Goal: Information Seeking & Learning: Learn about a topic

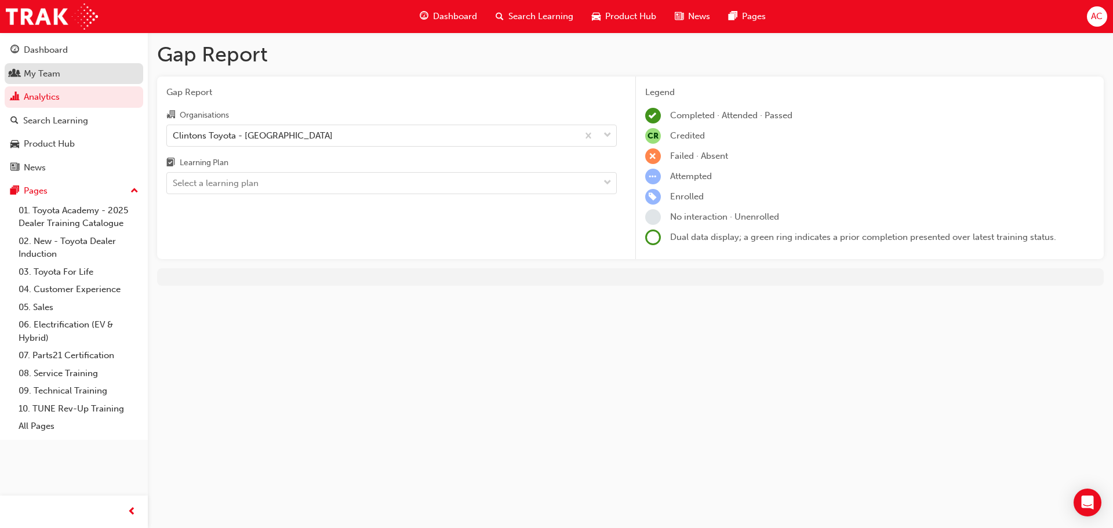
click at [59, 64] on link "My Team" at bounding box center [74, 73] width 139 height 21
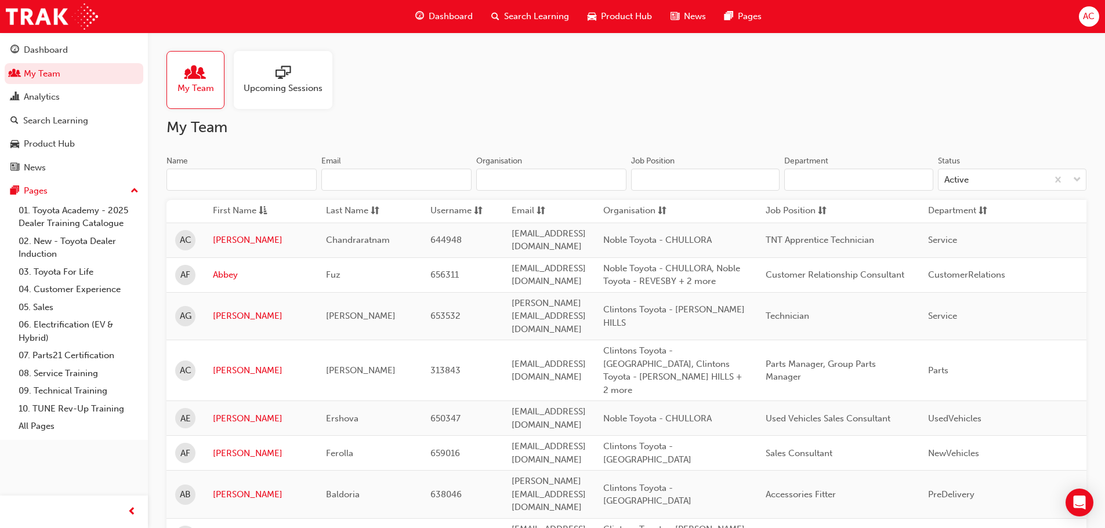
scroll to position [58, 0]
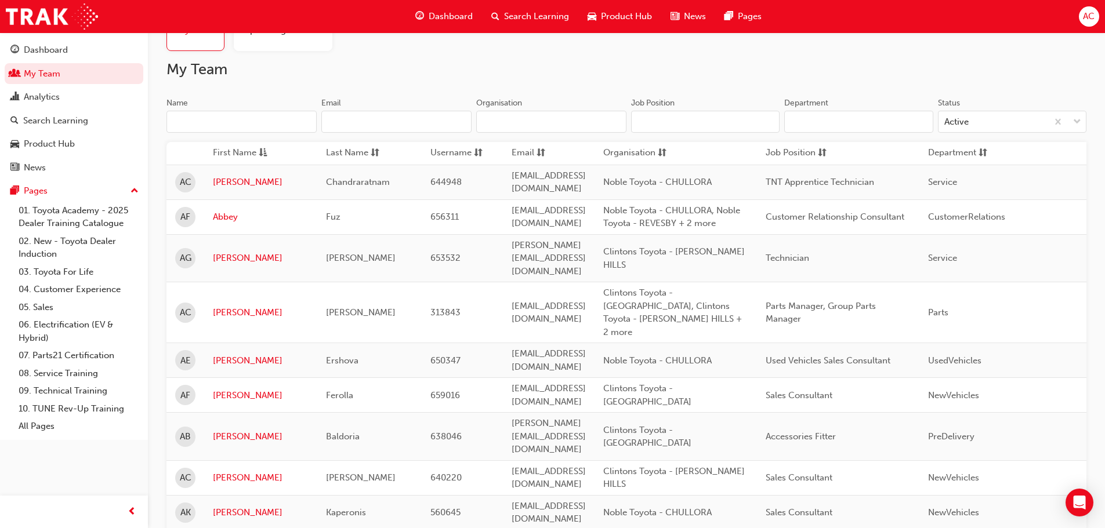
click at [241, 118] on input "Name" at bounding box center [241, 122] width 150 height 22
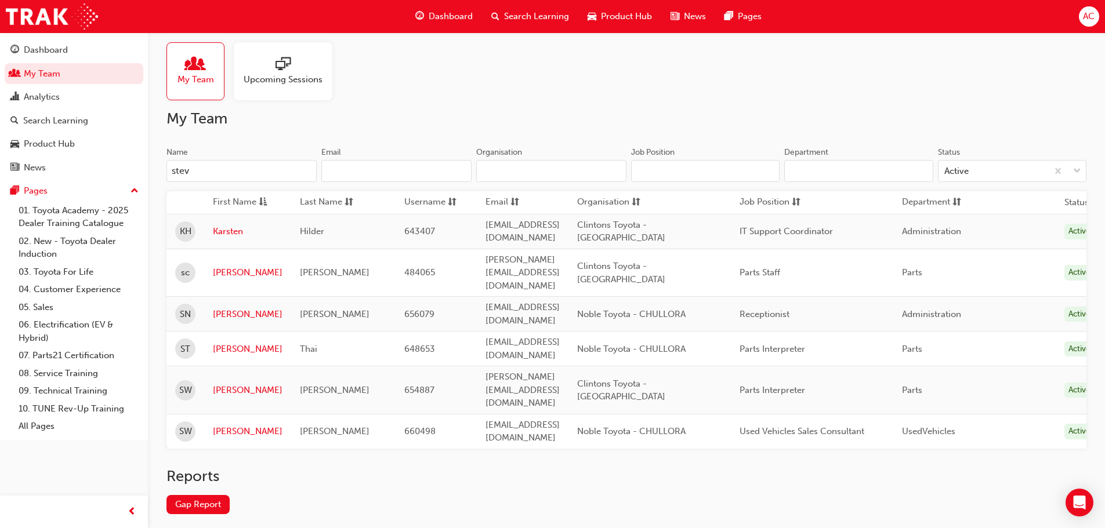
scroll to position [0, 0]
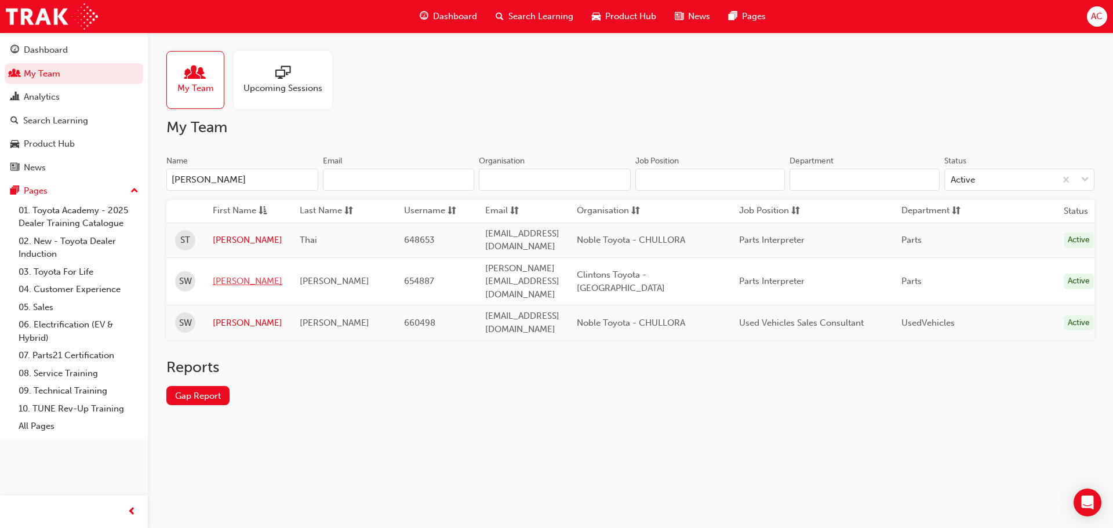
type input "[PERSON_NAME]"
click at [224, 275] on link "[PERSON_NAME]" at bounding box center [248, 281] width 70 height 13
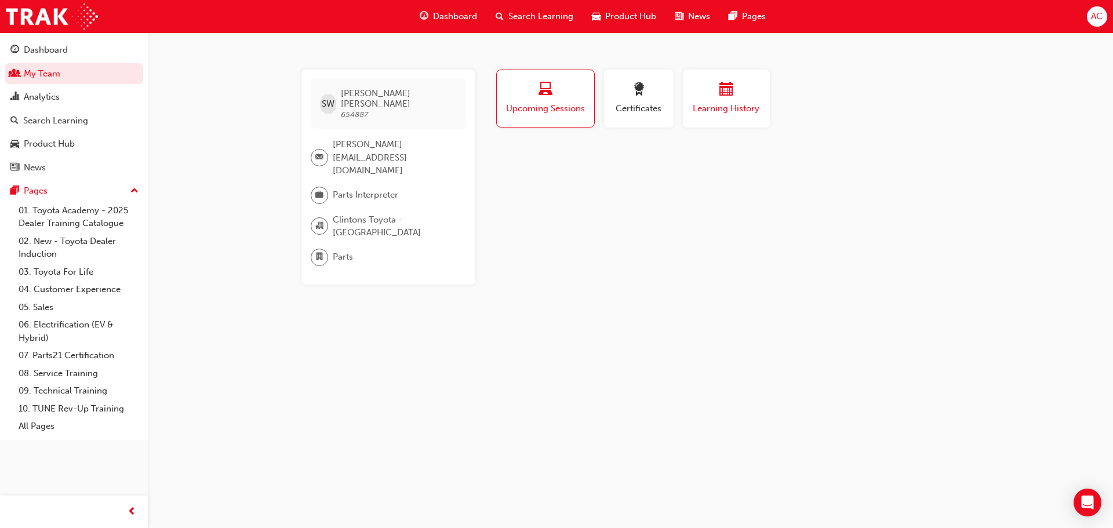
click at [713, 117] on button "Learning History" at bounding box center [726, 99] width 87 height 58
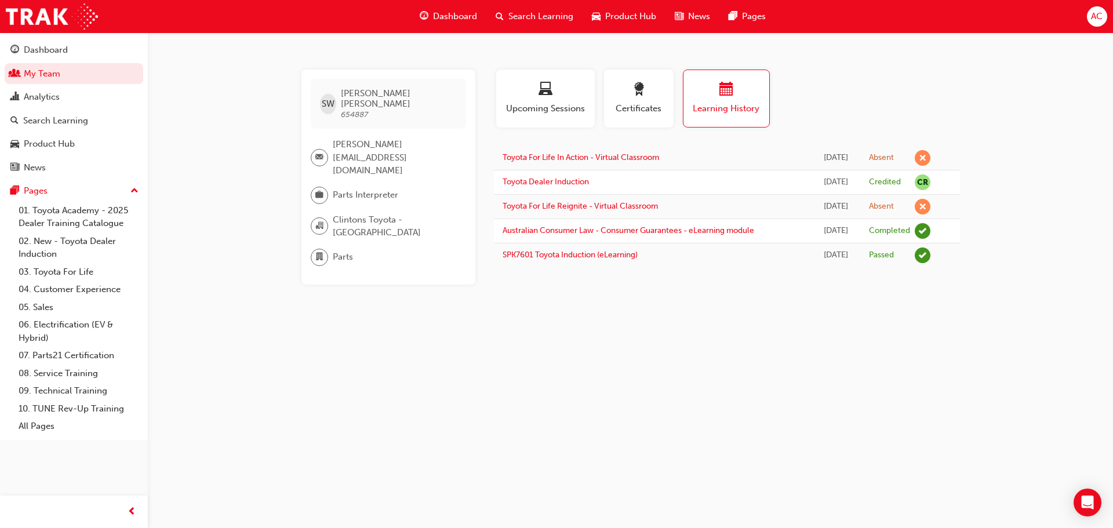
click at [522, 21] on span "Search Learning" at bounding box center [541, 16] width 65 height 13
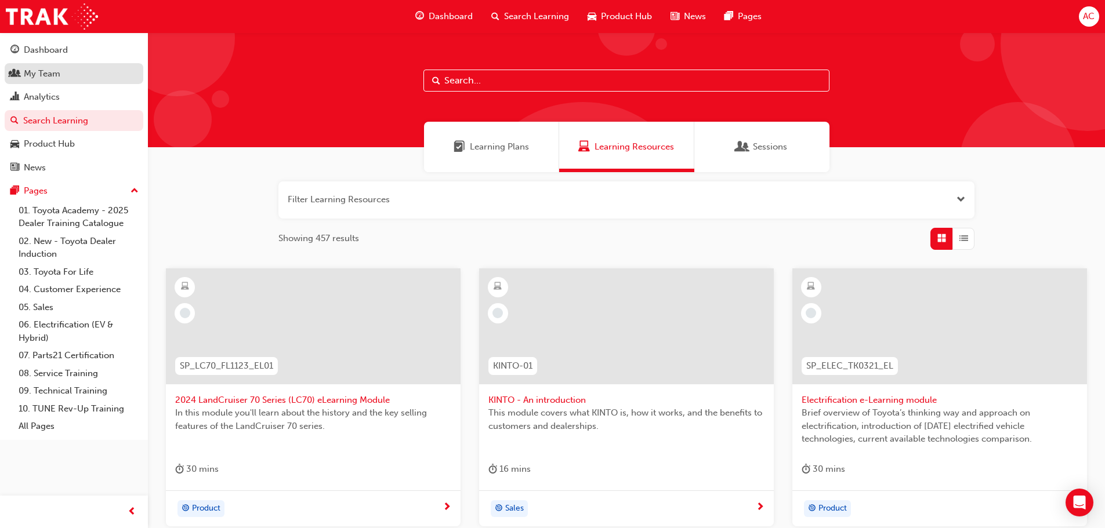
click at [30, 65] on link "My Team" at bounding box center [74, 73] width 139 height 21
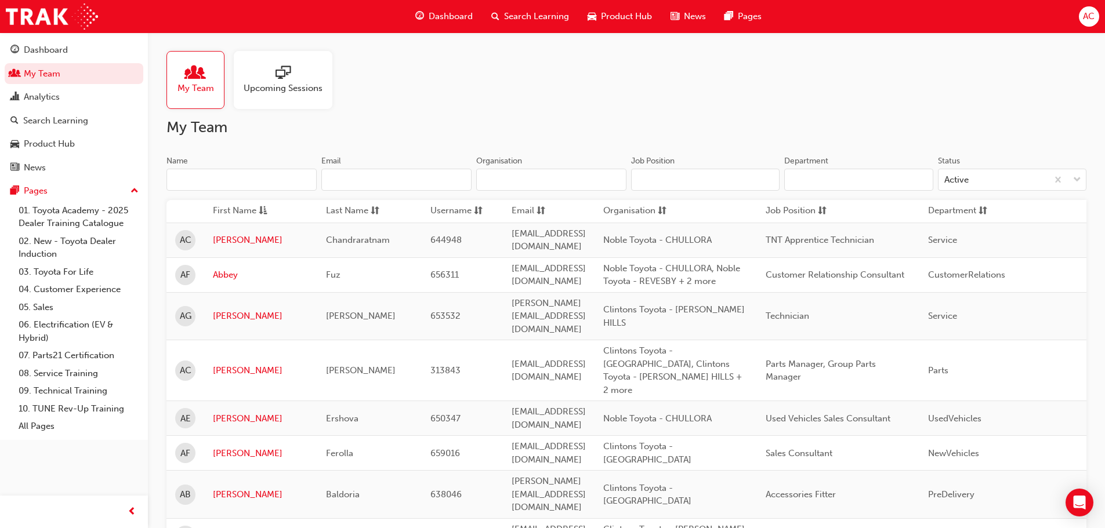
click at [200, 179] on input "Name" at bounding box center [241, 180] width 150 height 22
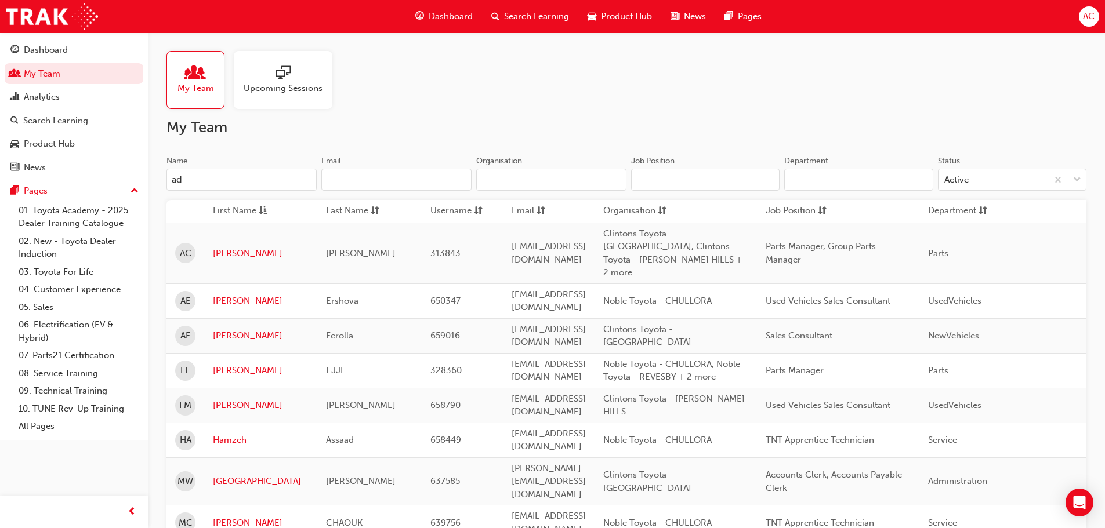
type input "a"
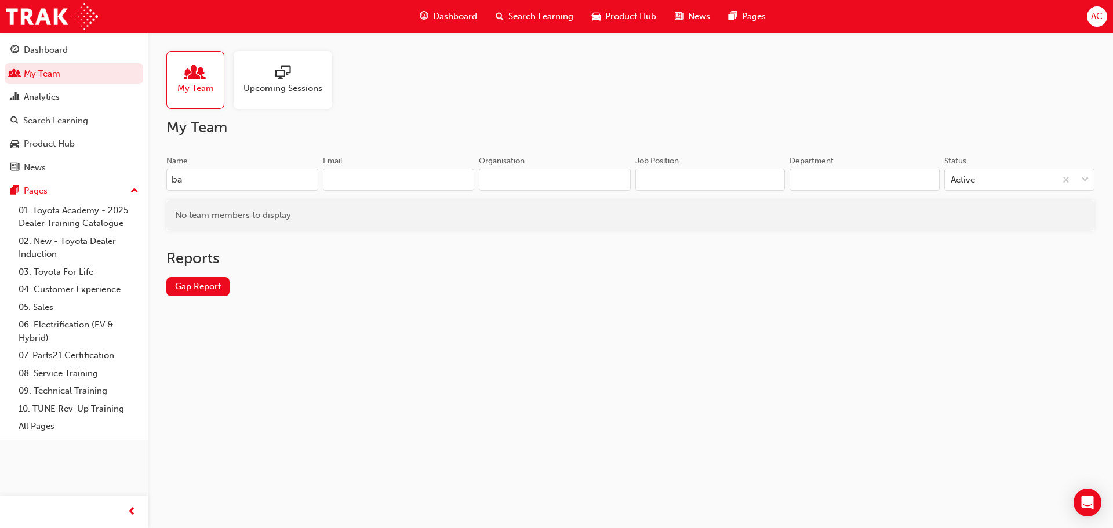
type input "b"
